Goal: Information Seeking & Learning: Find specific fact

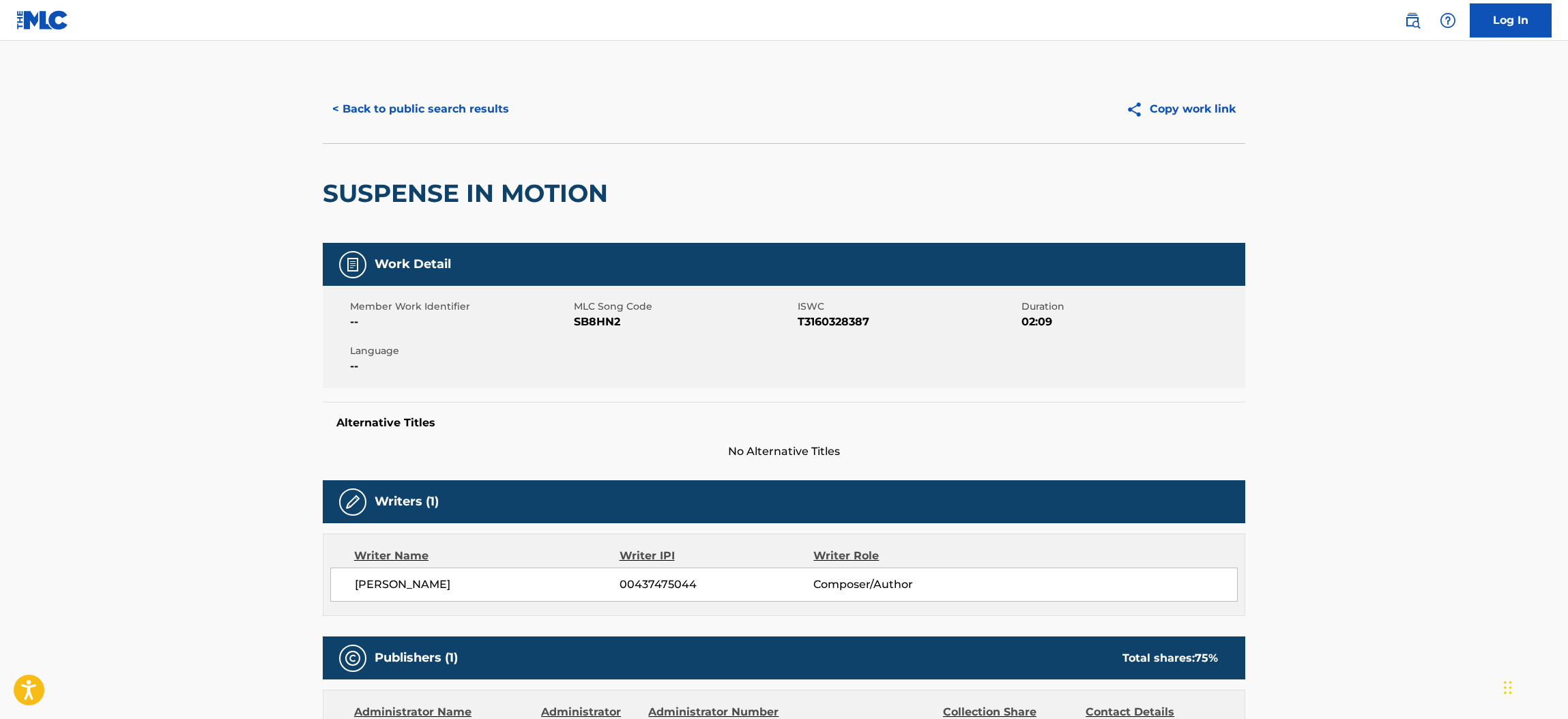
click at [429, 110] on button "< Back to public search results" at bounding box center [420, 109] width 196 height 34
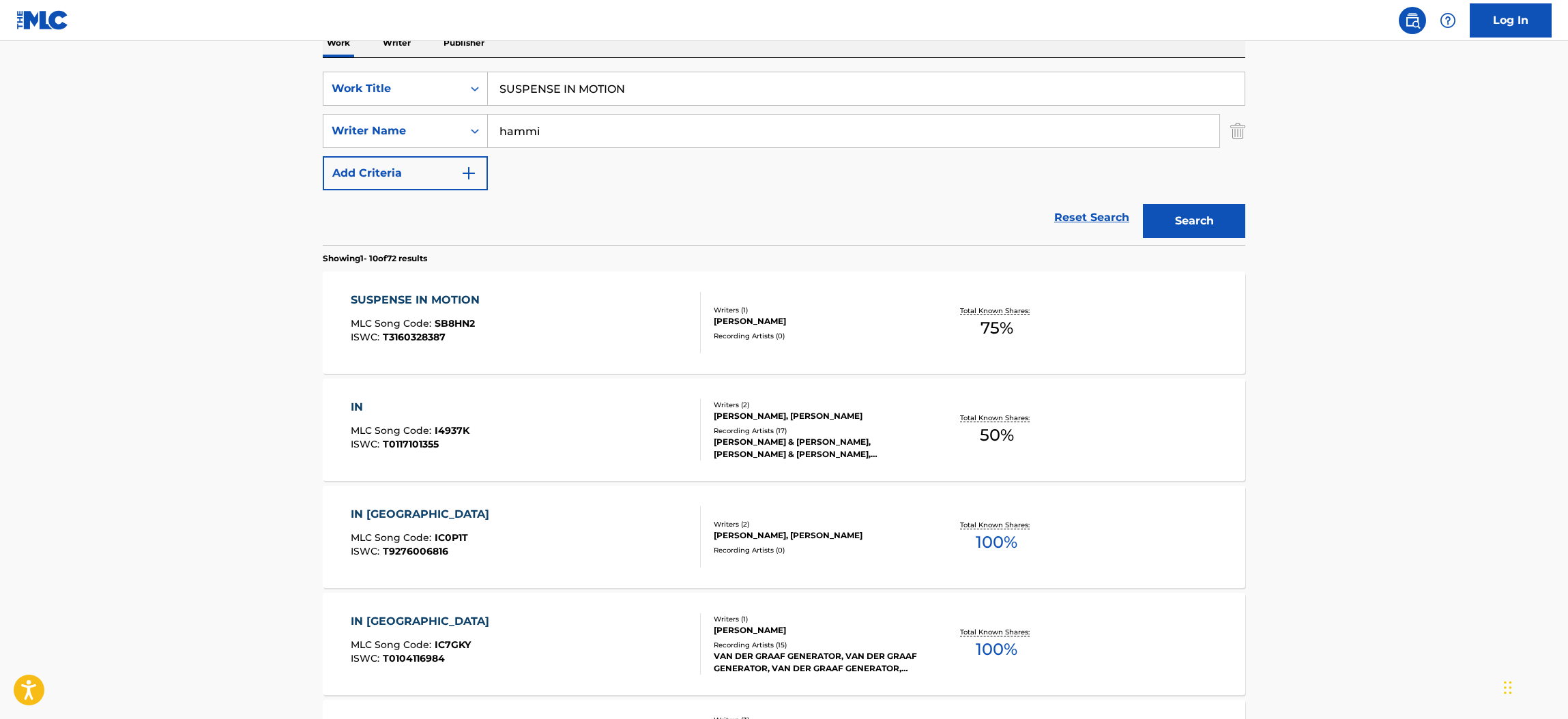
drag, startPoint x: 633, startPoint y: 90, endPoint x: 5, endPoint y: 101, distance: 628.1
click at [5, 101] on main "The MLC Public Work Search The accuracy and completeness of The MLC's data is d…" at bounding box center [784, 611] width 1568 height 1606
paste input "[PERSON_NAME]"
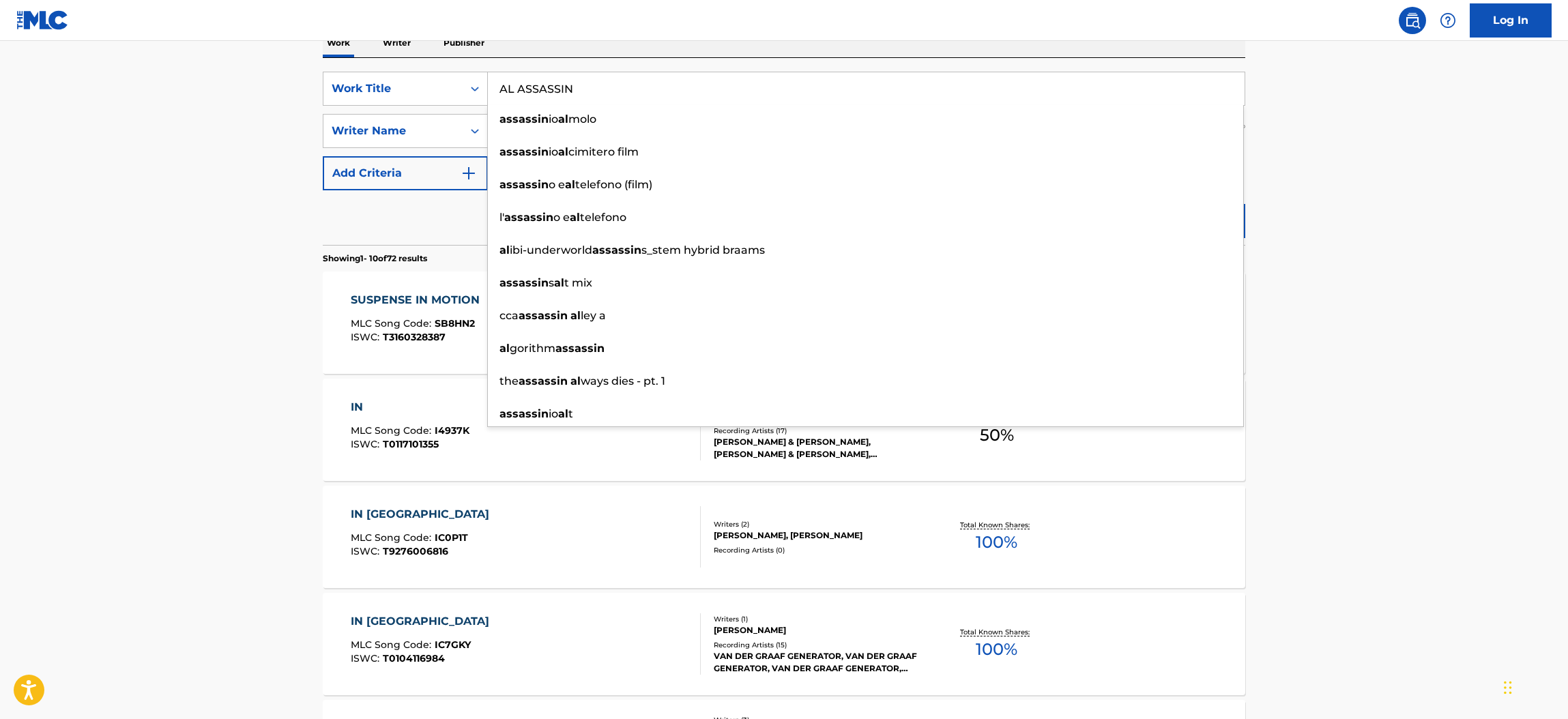
type input "AL ASSASSIN"
click at [118, 150] on main "The MLC Public Work Search The accuracy and completeness of The MLC's data is d…" at bounding box center [784, 611] width 1568 height 1606
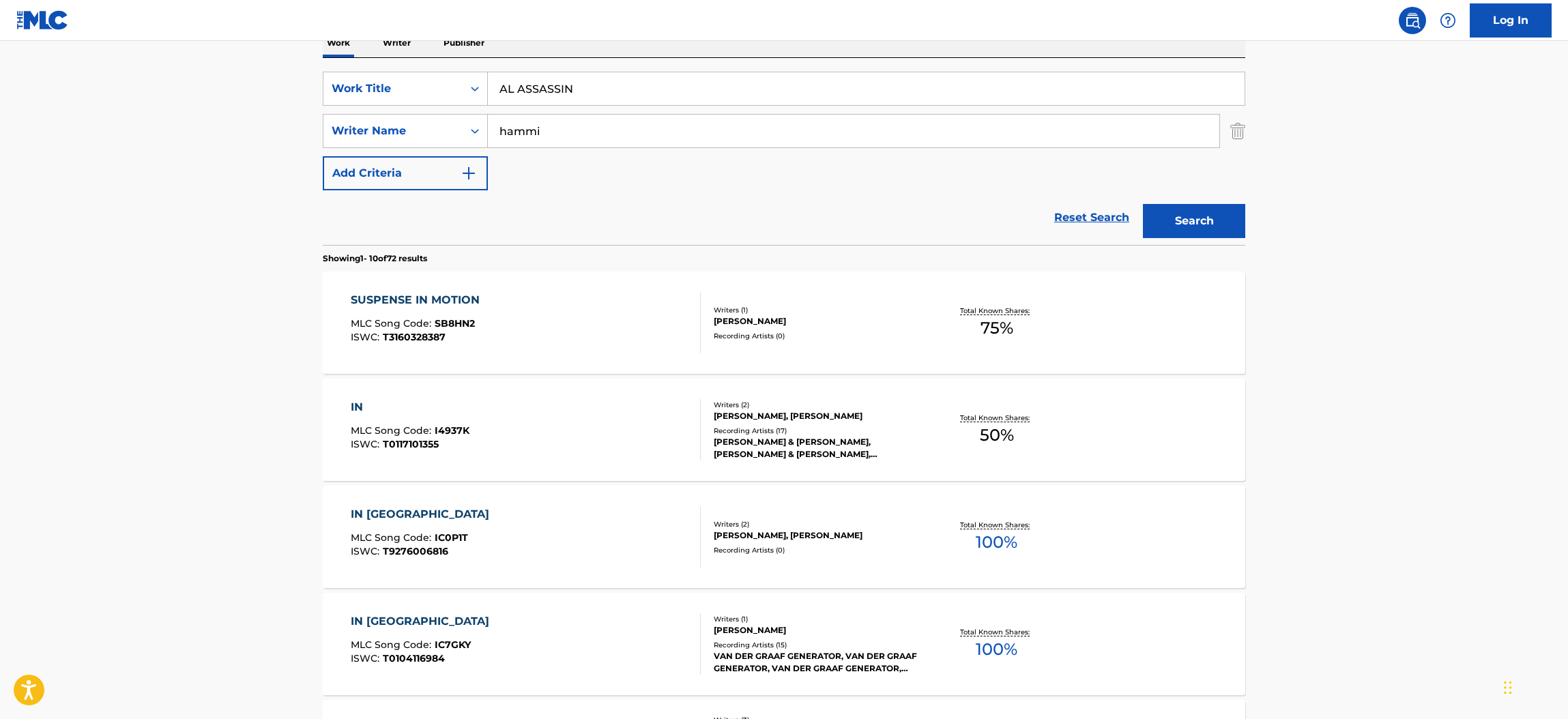
drag, startPoint x: 613, startPoint y: 135, endPoint x: 177, endPoint y: 105, distance: 437.0
click at [177, 105] on main "The MLC Public Work Search The accuracy and completeness of The MLC's data is d…" at bounding box center [784, 611] width 1568 height 1606
click at [1143, 204] on button "Search" at bounding box center [1194, 221] width 103 height 34
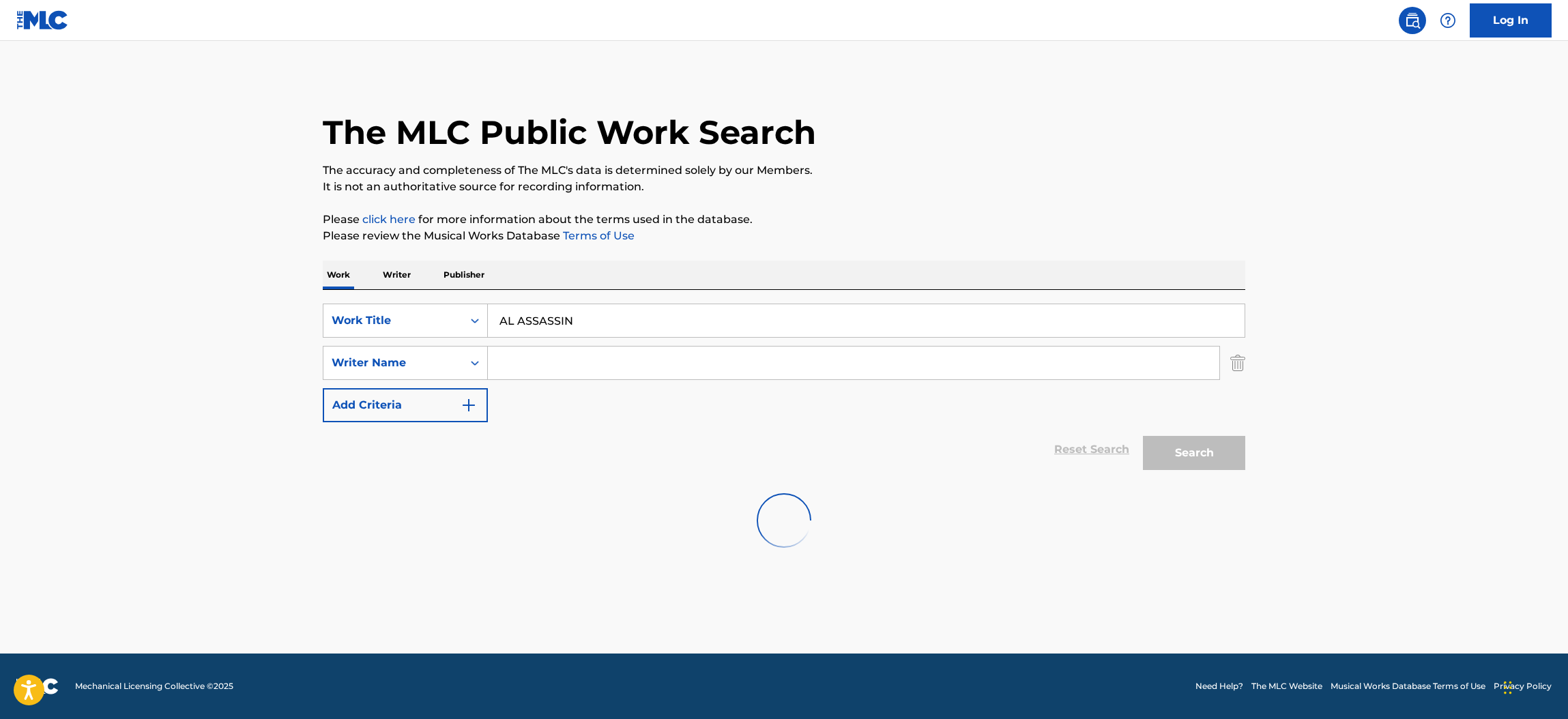
scroll to position [0, 0]
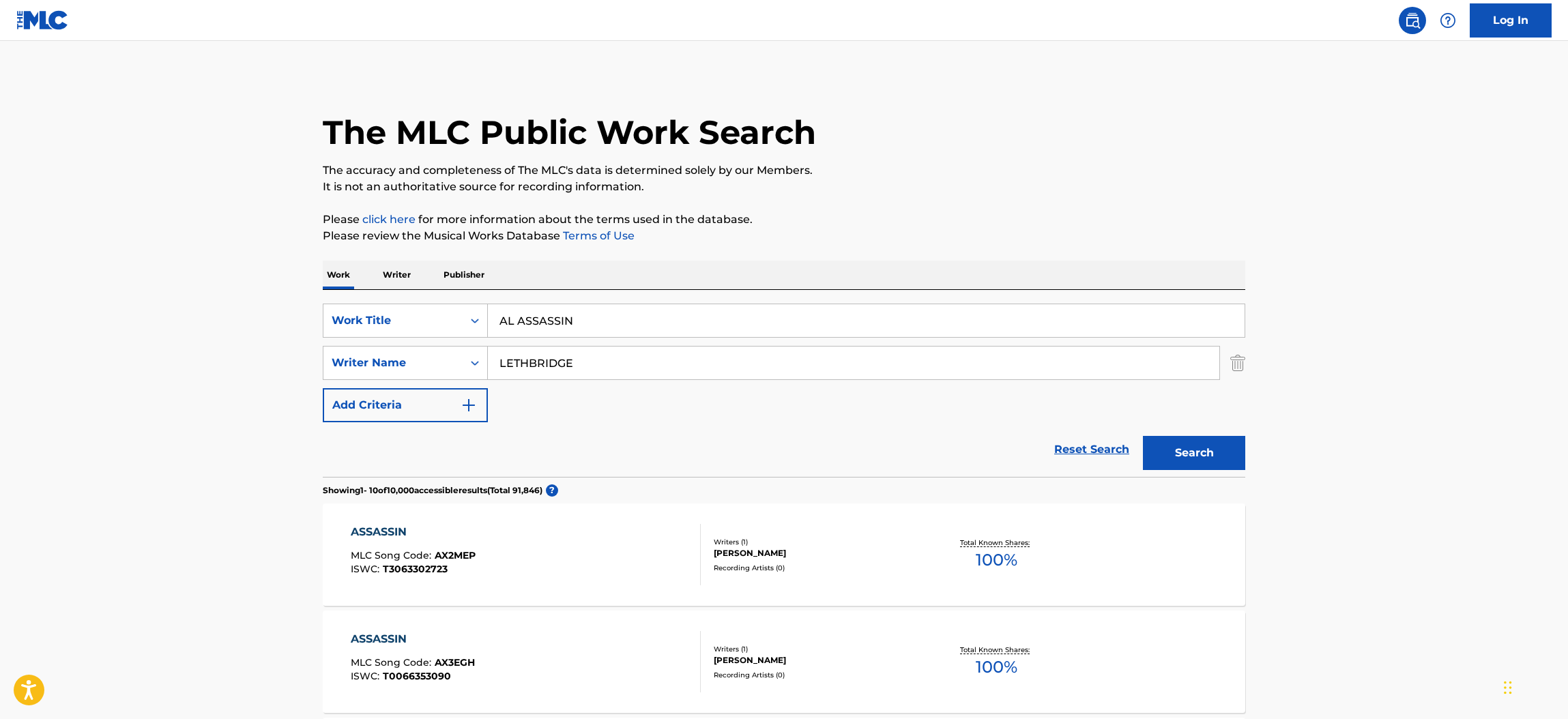
type input "LETHBRIDGE"
click at [1169, 449] on button "Search" at bounding box center [1194, 452] width 103 height 34
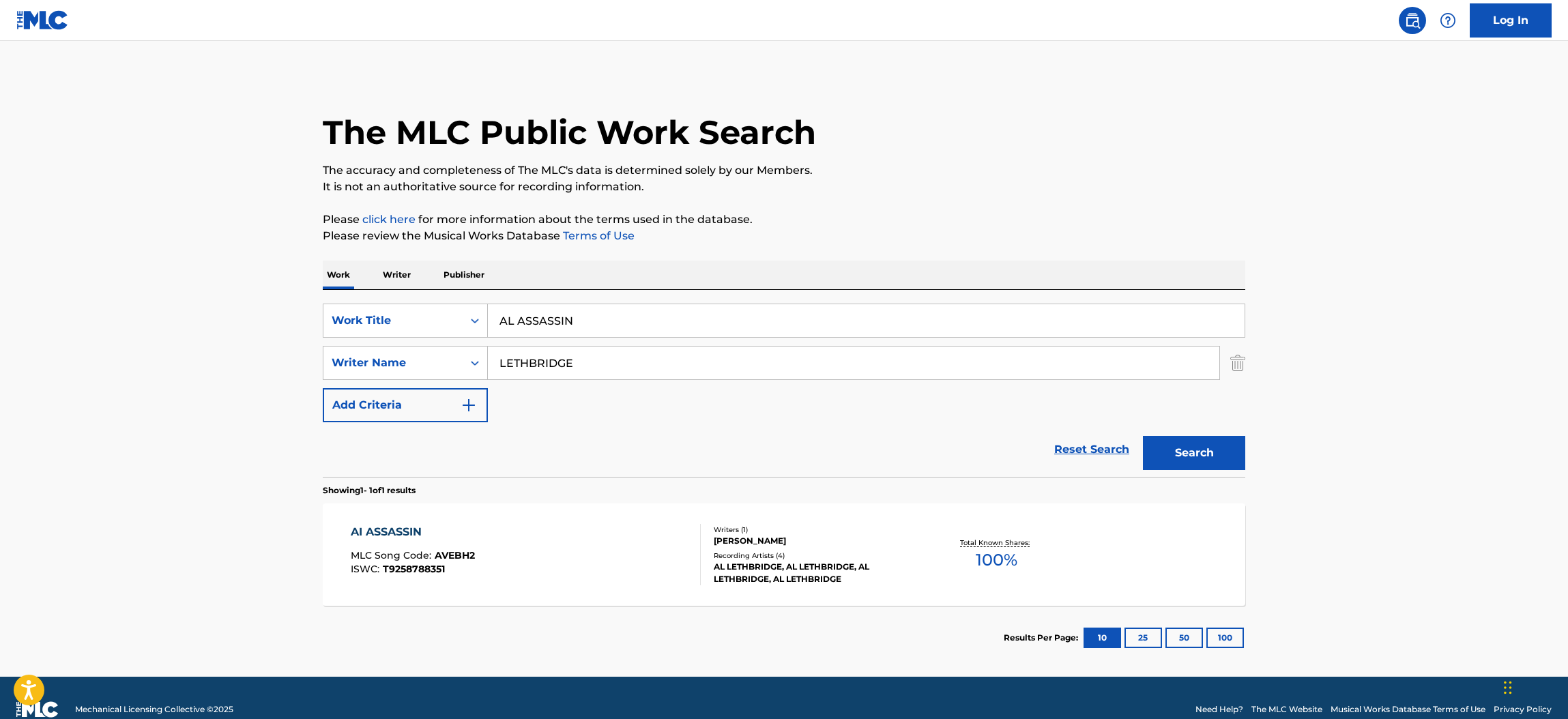
click at [604, 543] on div "AI ASSASSIN MLC Song Code : AVEBH2 ISWC : T9258788351" at bounding box center [525, 555] width 350 height 62
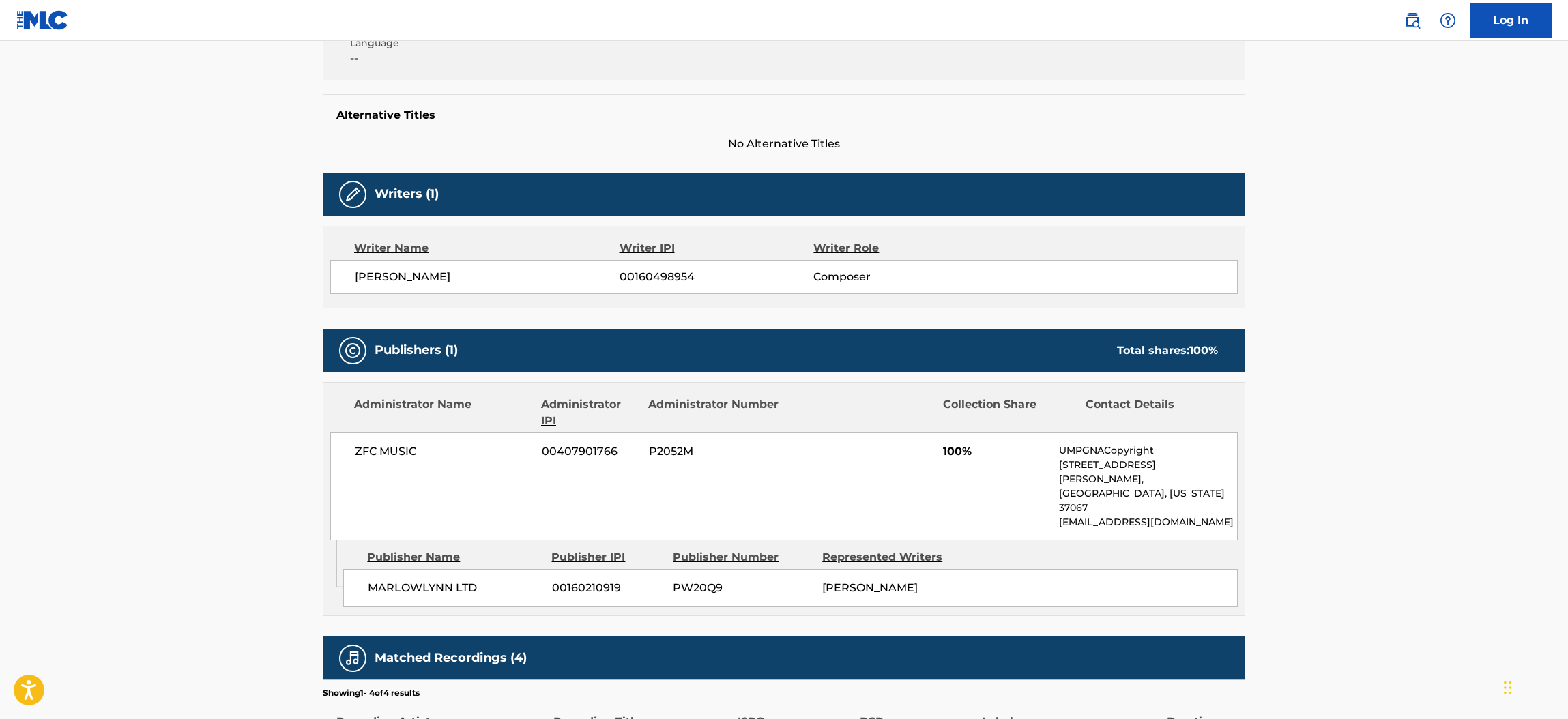
scroll to position [309, 0]
